Goal: Use online tool/utility: Utilize a website feature to perform a specific function

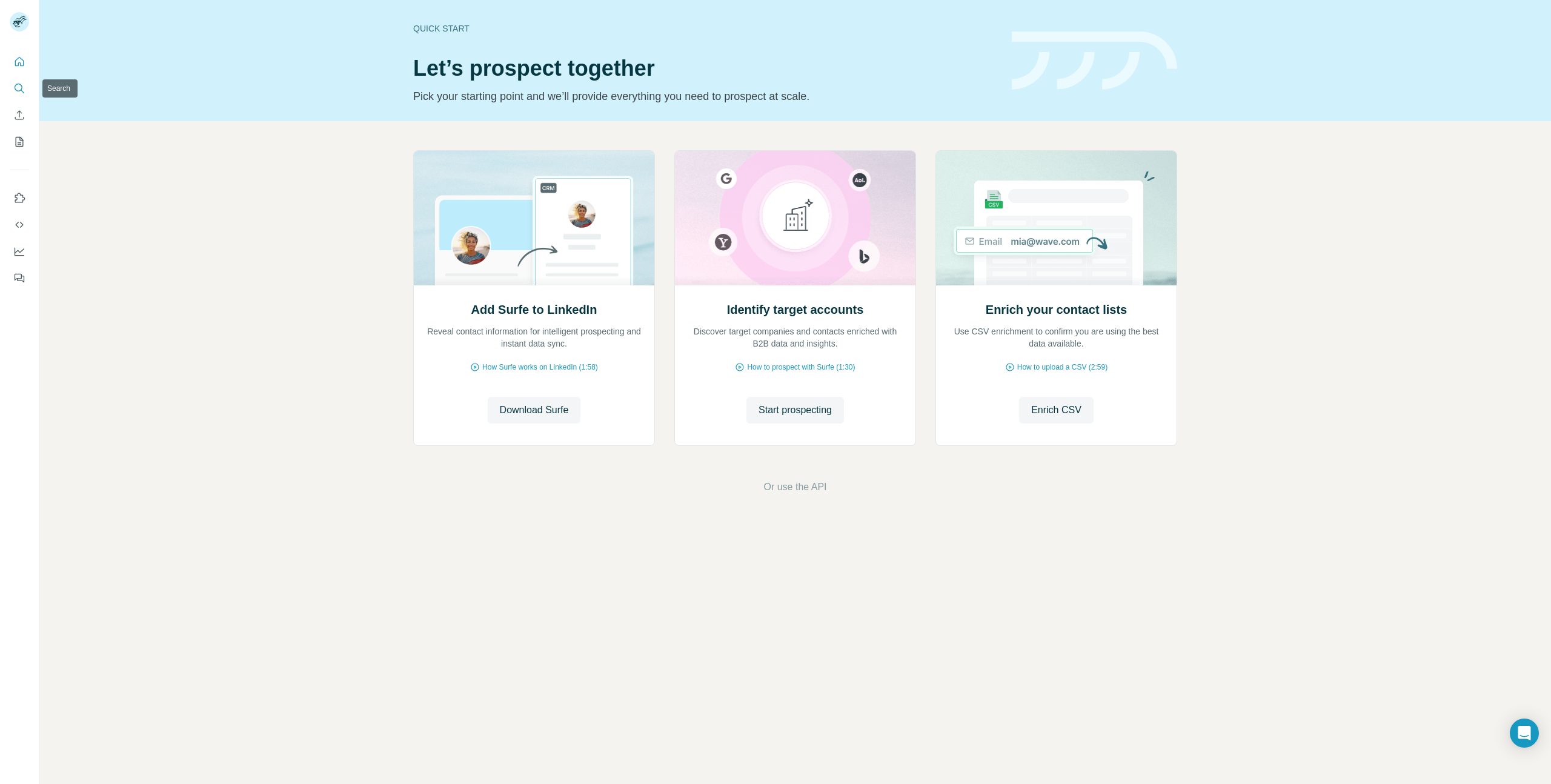
click at [25, 82] on icon "Search" at bounding box center [20, 88] width 12 height 12
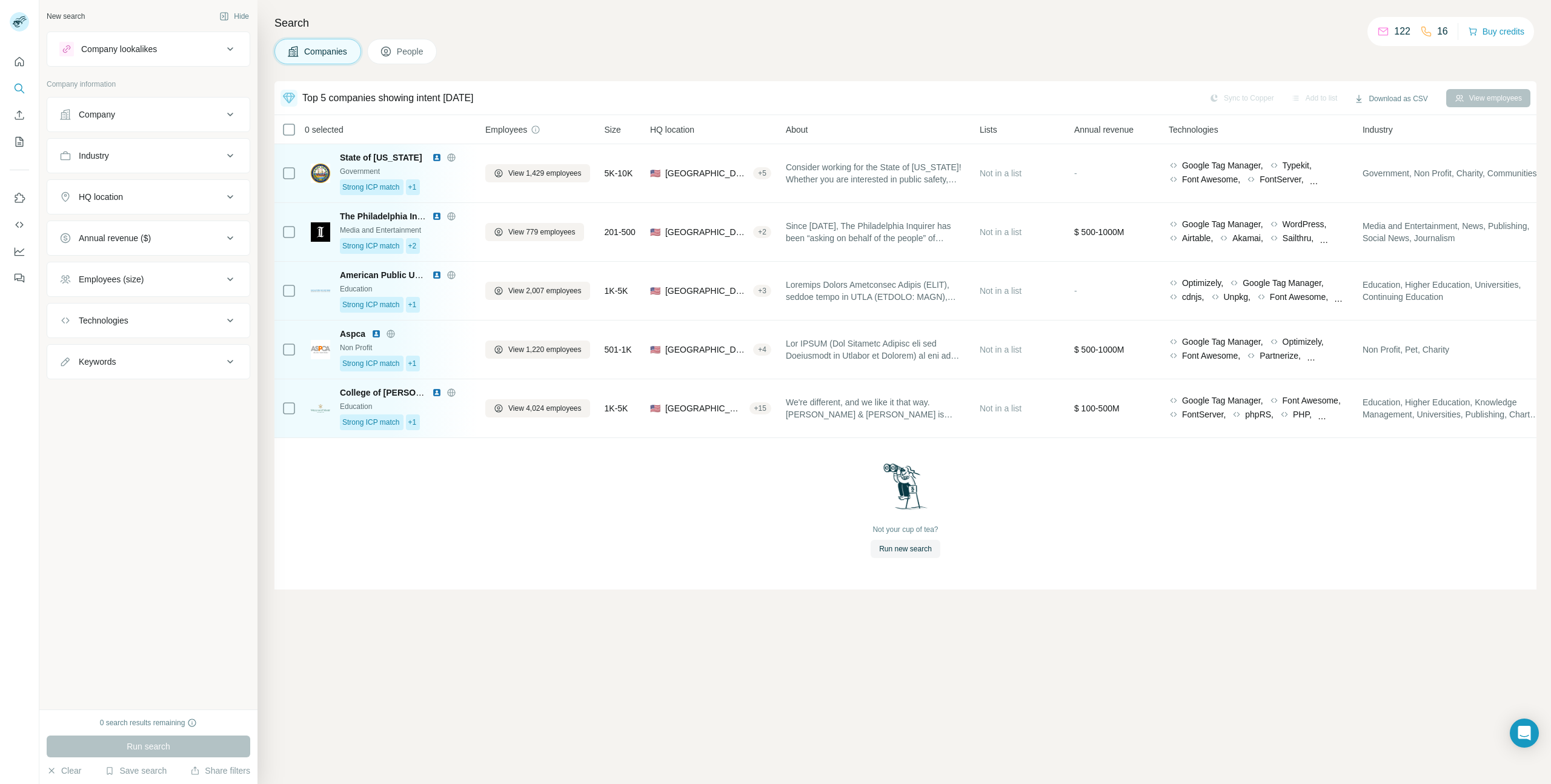
click at [132, 220] on ul "Company Industry HQ location Annual revenue ($) Employees (size) Technologies K…" at bounding box center [149, 238] width 204 height 282
click at [132, 240] on div "Annual revenue ($)" at bounding box center [115, 238] width 73 height 12
click at [101, 319] on ul "0-1M 1-10M 10-50M 50-100M 100-500M 500-1000M >1000M" at bounding box center [149, 332] width 178 height 150
click at [94, 317] on ul "0-1M 1-10M 10-50M 50-100M 100-500M 500-1000M >1000M" at bounding box center [149, 332] width 178 height 150
click at [90, 306] on span "10-50M" at bounding box center [90, 310] width 33 height 12
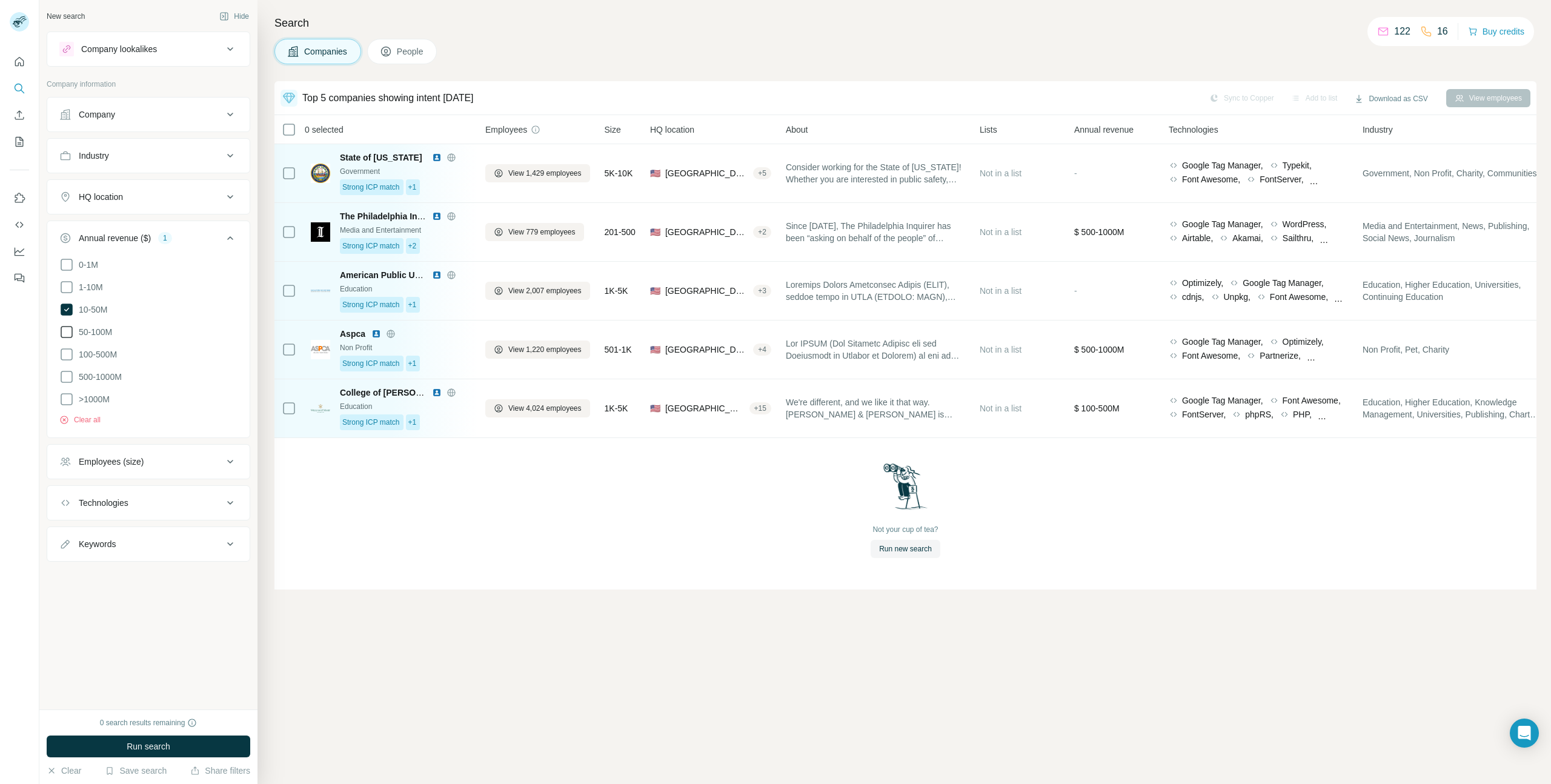
click at [94, 331] on span "50-100M" at bounding box center [92, 331] width 38 height 12
click at [127, 739] on button "Run search" at bounding box center [149, 746] width 204 height 22
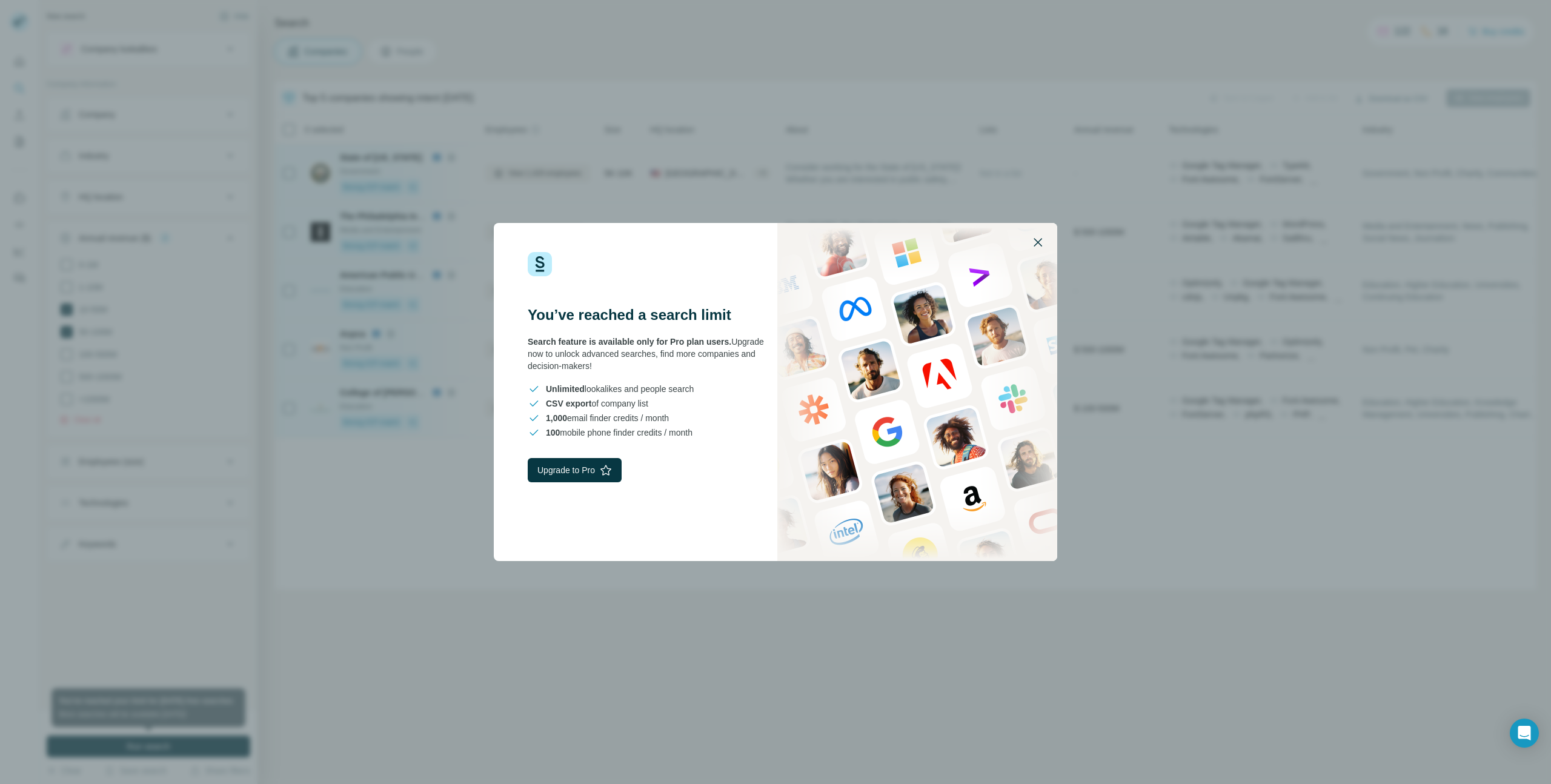
click at [1033, 242] on icon "button" at bounding box center [1037, 242] width 15 height 15
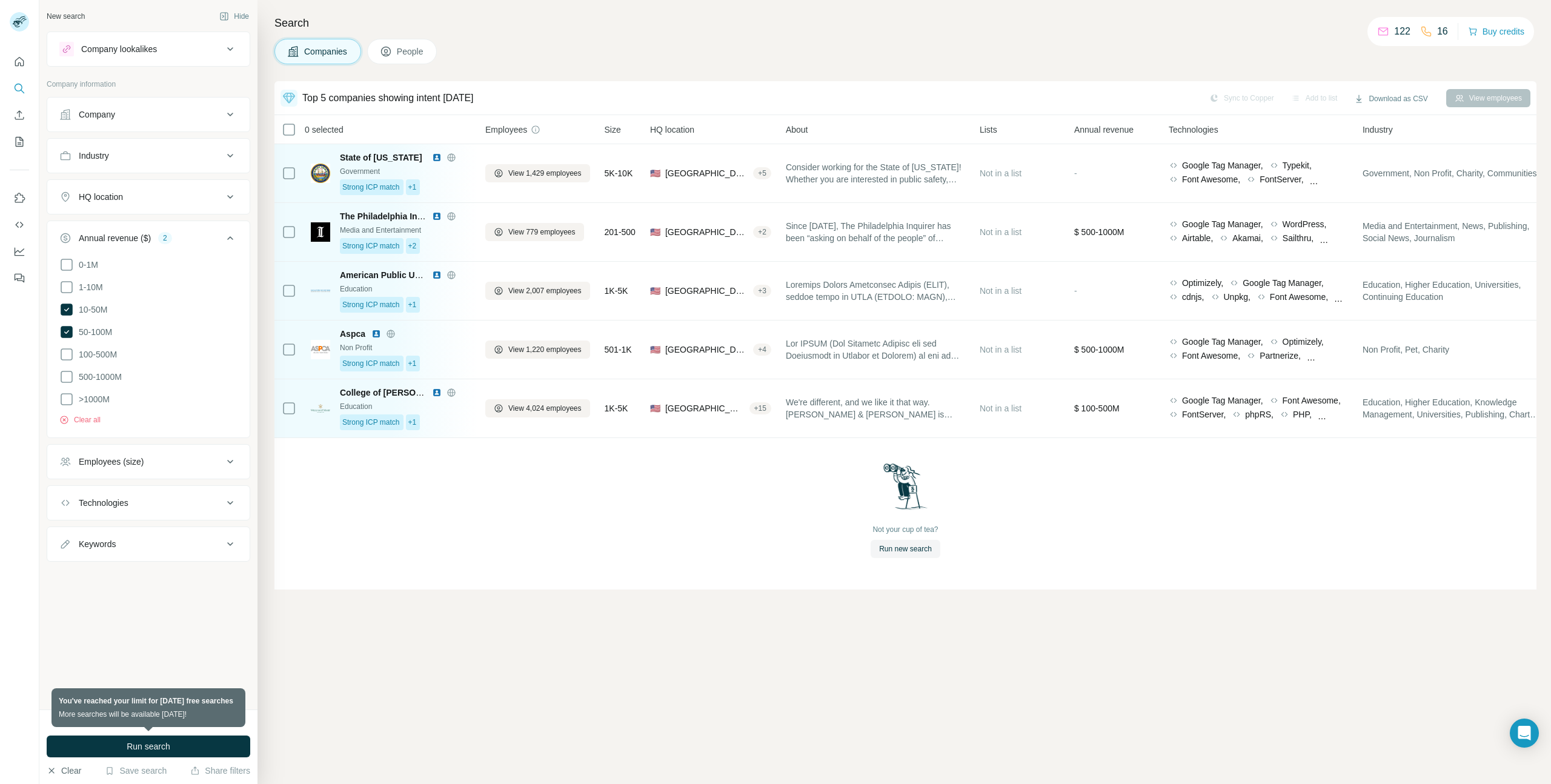
click at [70, 766] on button "Clear" at bounding box center [64, 770] width 34 height 12
click at [466, 562] on div "Not your cup of tea? Run new search" at bounding box center [905, 510] width 1262 height 144
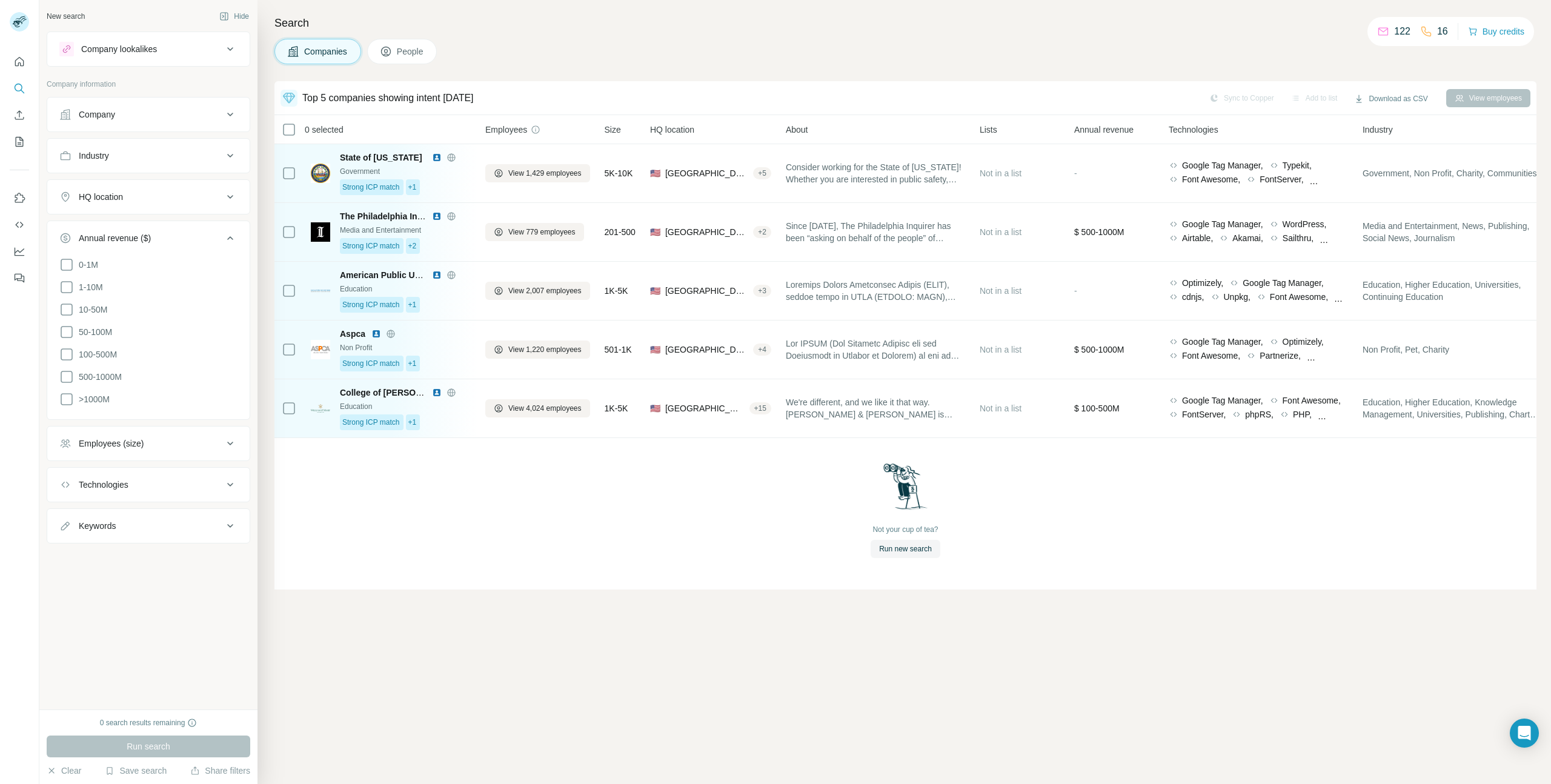
click at [615, 527] on div "Not your cup of tea? Run new search" at bounding box center [905, 510] width 1262 height 144
